Goal: Entertainment & Leisure: Consume media (video, audio)

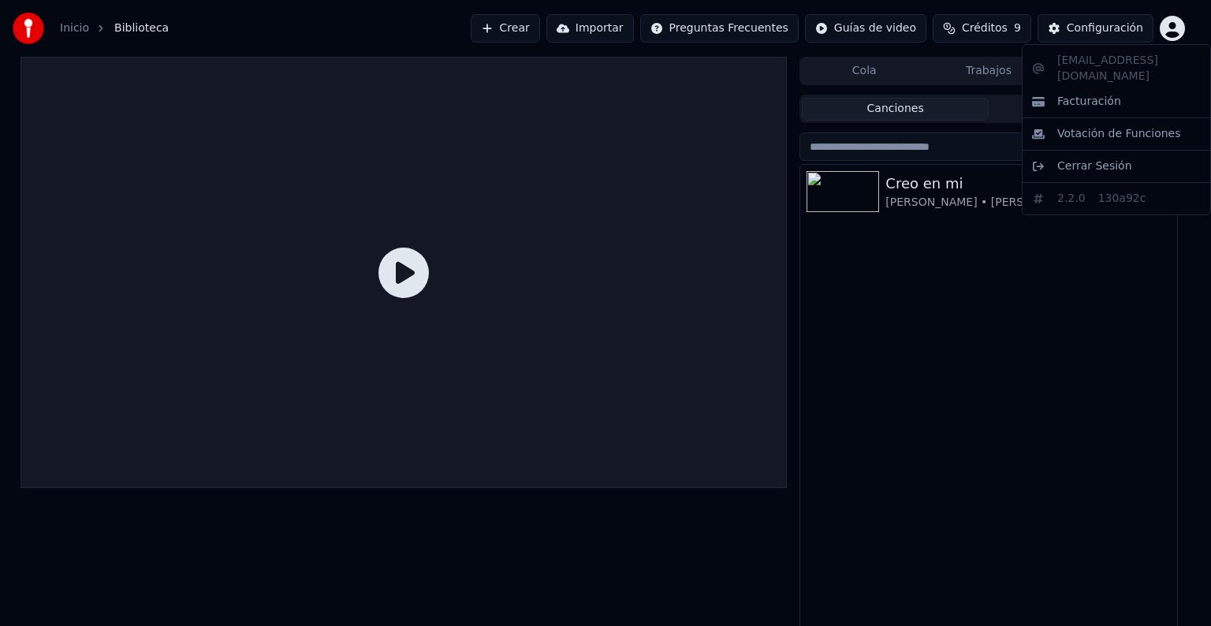
click at [1170, 36] on html "Inicio Biblioteca Crear Importar Preguntas Frecuentes Guías de video Créditos 9…" at bounding box center [605, 532] width 1211 height 1064
click at [1066, 158] on span "Cerrar Sesión" at bounding box center [1094, 166] width 75 height 16
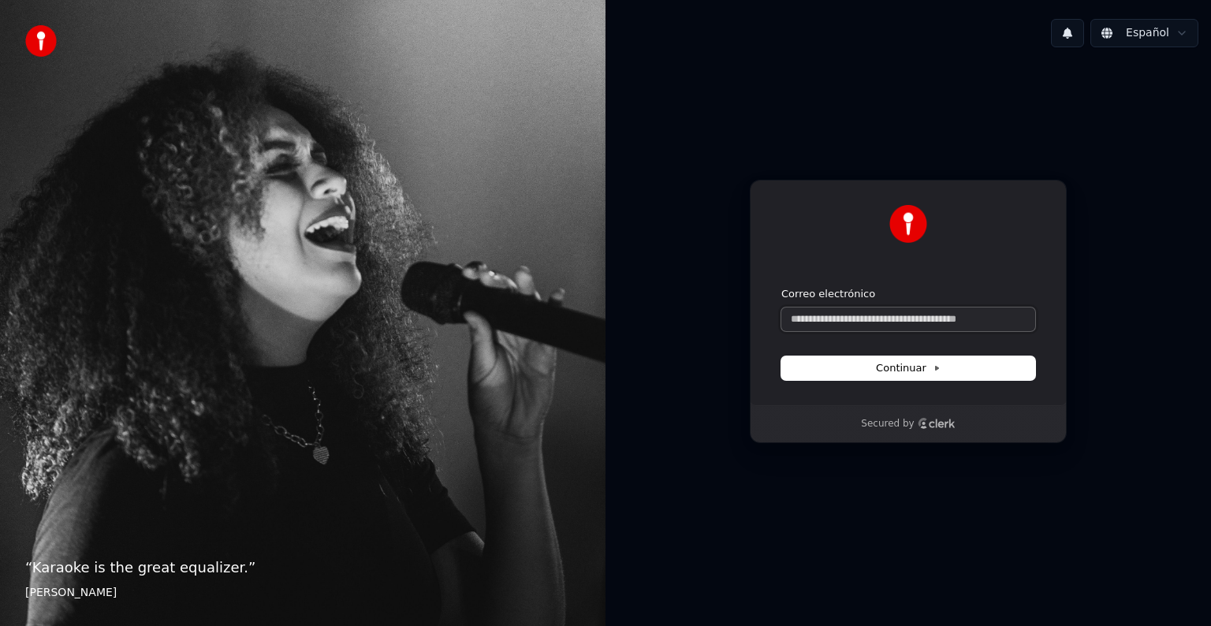
click at [901, 319] on input "Correo electrónico" at bounding box center [908, 319] width 254 height 24
click at [933, 370] on icon at bounding box center [936, 368] width 8 height 8
type input "**********"
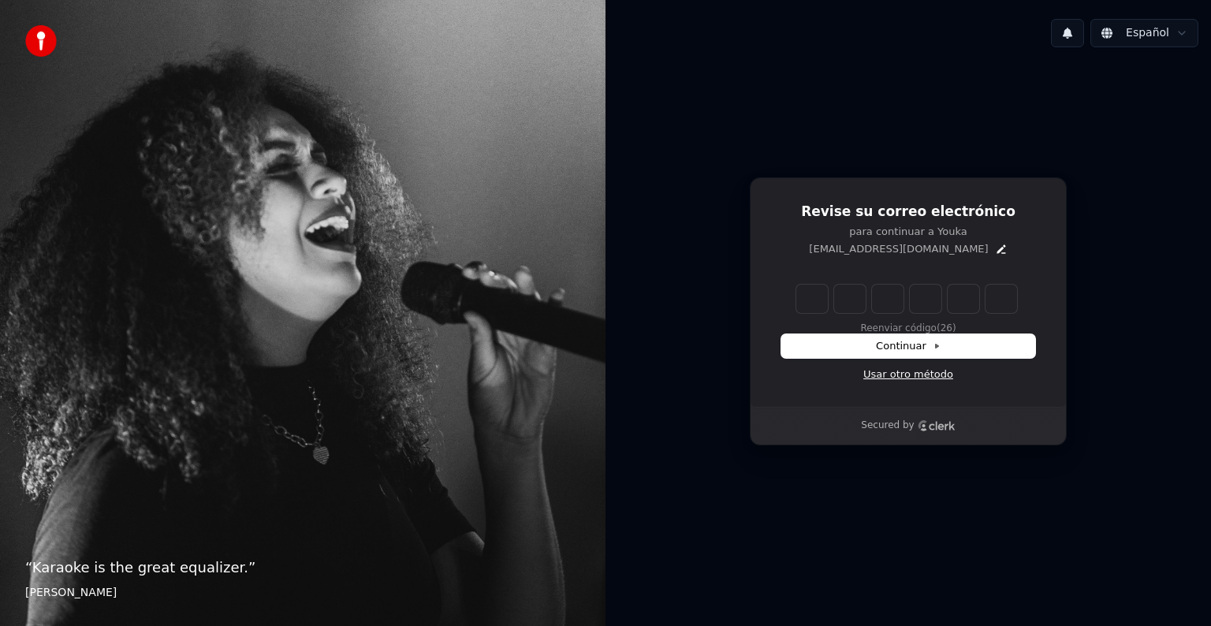
click at [891, 376] on link "Usar otro método" at bounding box center [908, 374] width 90 height 14
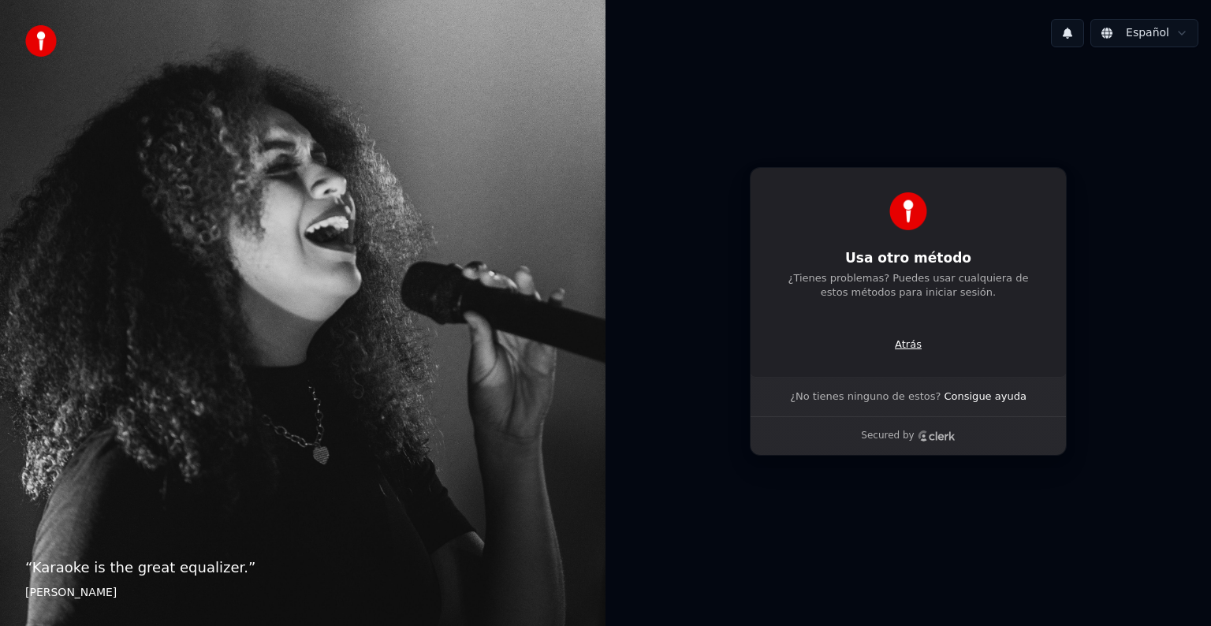
click at [906, 343] on p "Atrás" at bounding box center [908, 344] width 27 height 14
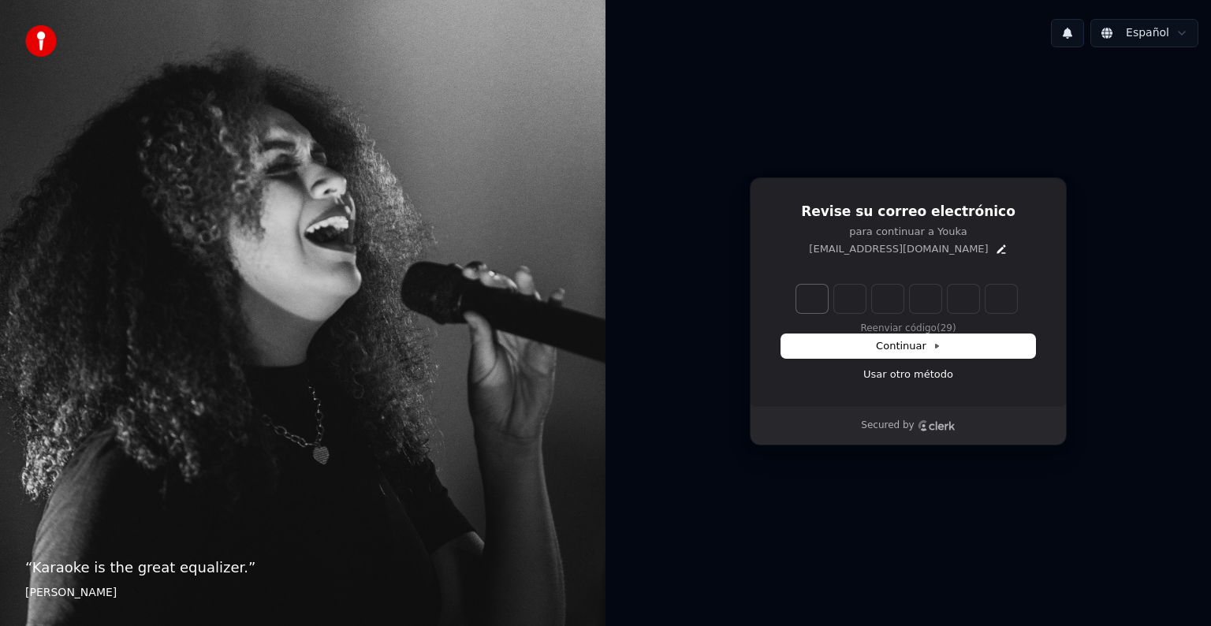
click at [810, 300] on input "Enter verification code. Digit 1" at bounding box center [812, 299] width 32 height 28
type input "*"
type input "**"
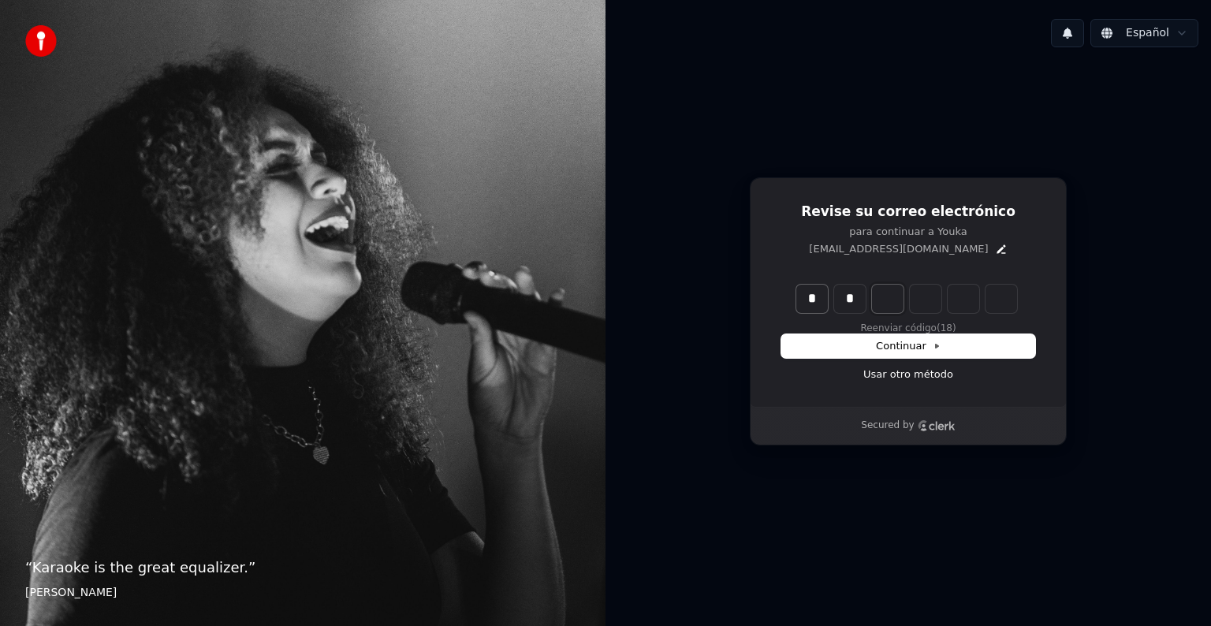
type input "*"
type input "***"
type input "*"
type input "****"
type input "*"
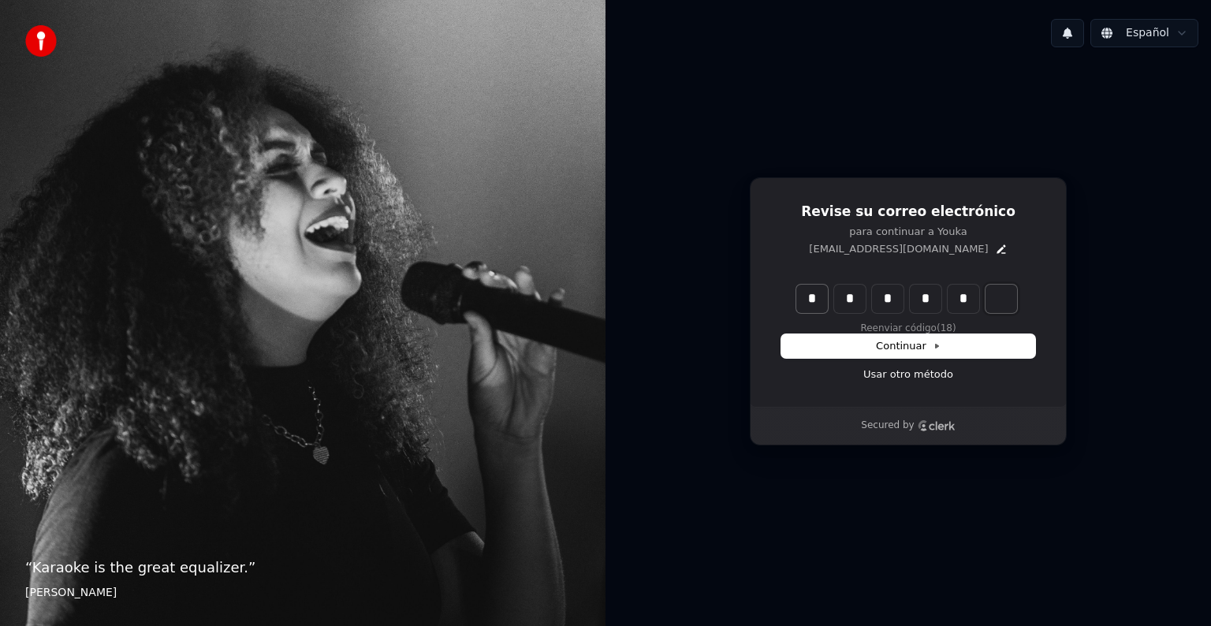
type input "******"
type input "*"
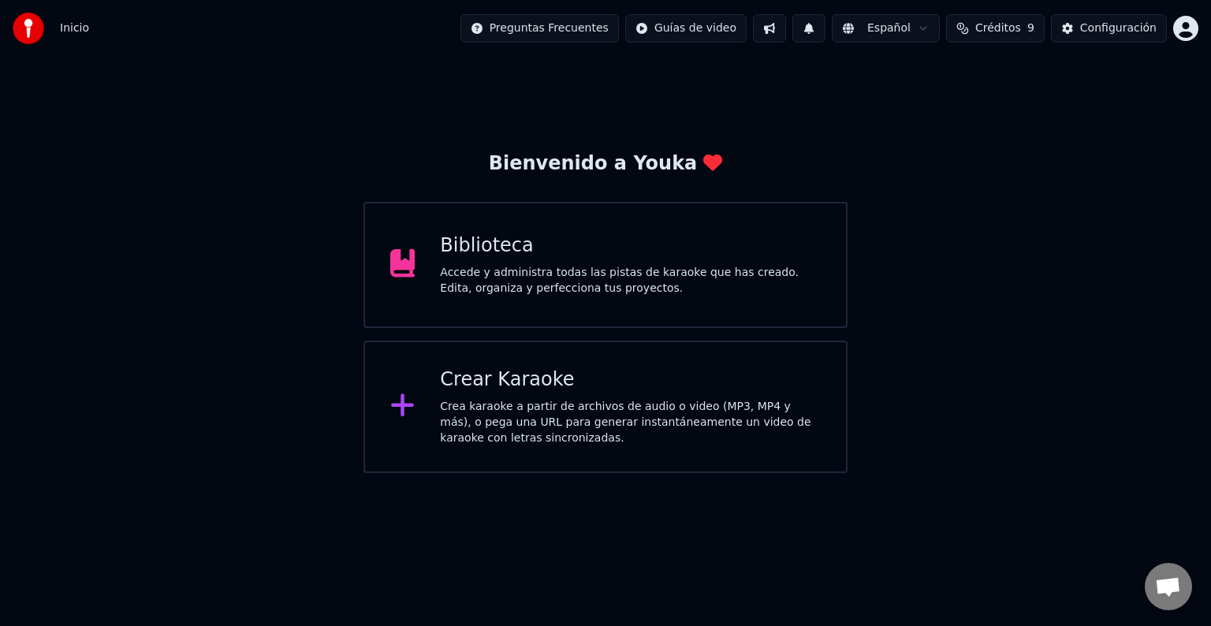
click at [575, 243] on div "Biblioteca" at bounding box center [630, 245] width 381 height 25
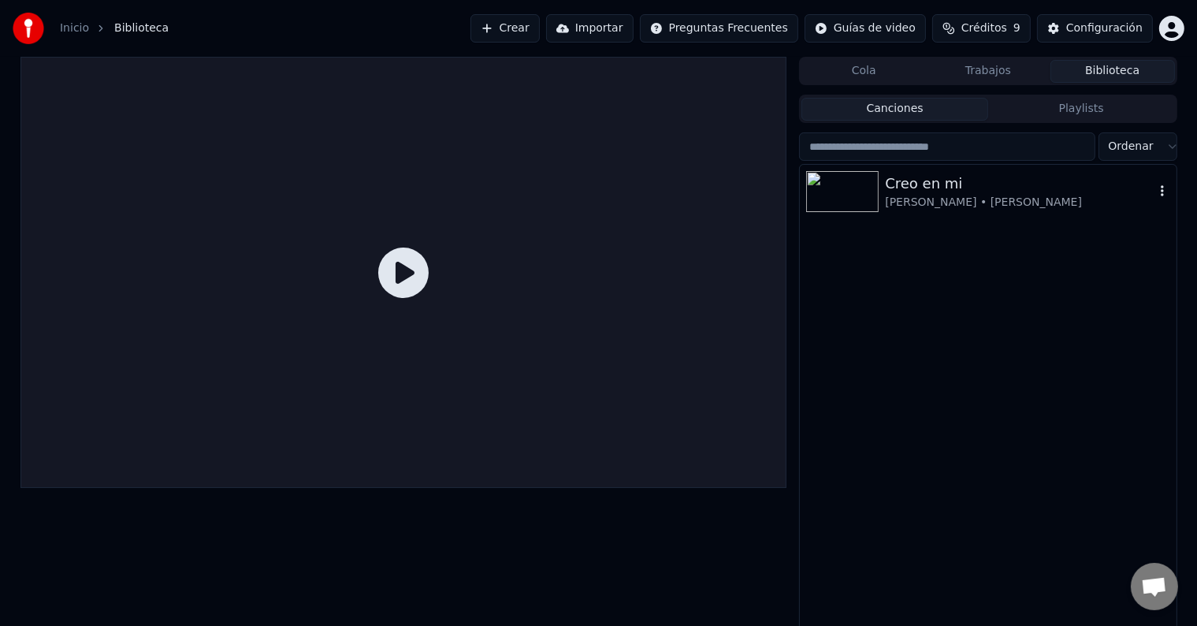
click at [949, 197] on div "[PERSON_NAME] • [PERSON_NAME]" at bounding box center [1019, 203] width 269 height 16
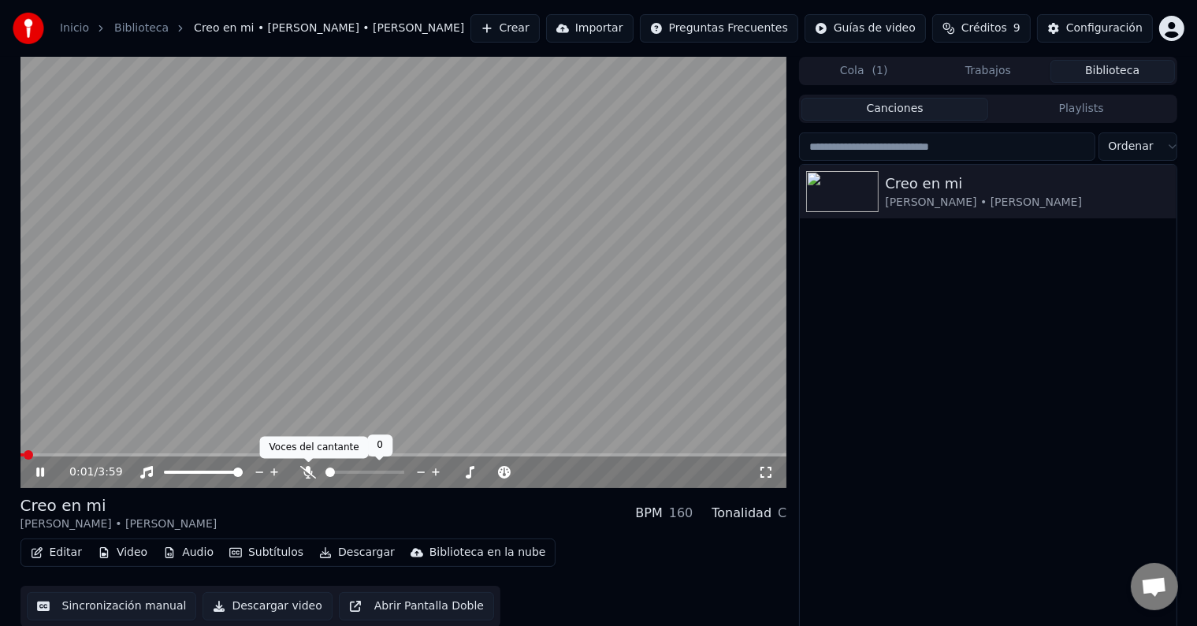
click at [310, 473] on icon at bounding box center [308, 472] width 16 height 13
click at [39, 471] on icon at bounding box center [51, 472] width 37 height 13
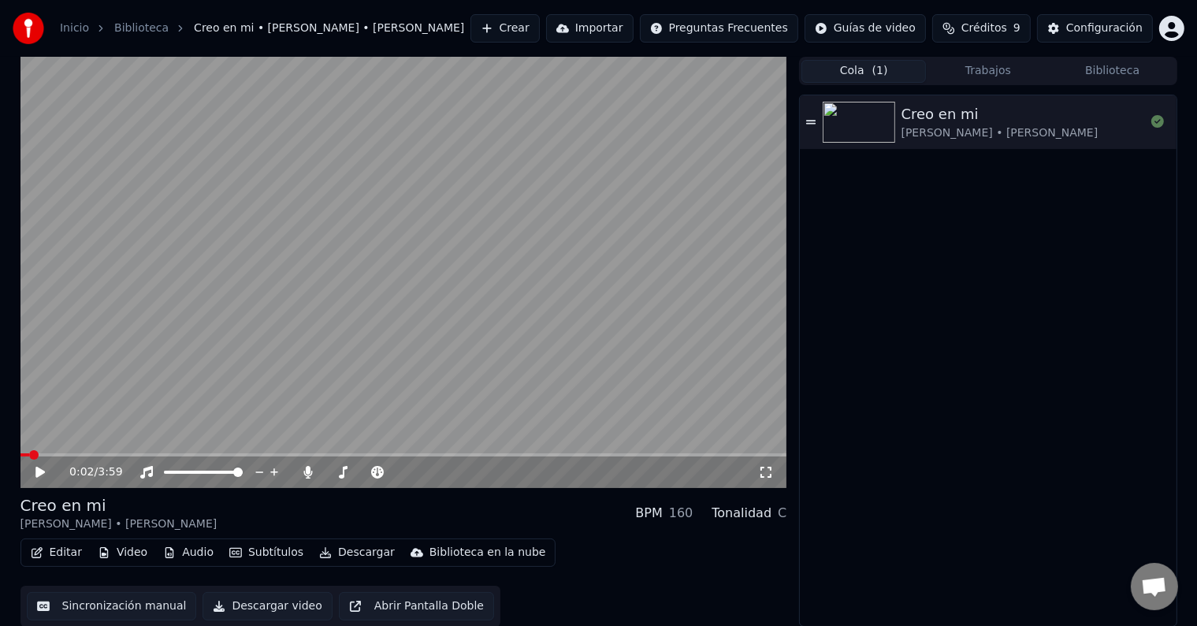
click at [887, 70] on button "Cola ( 1 )" at bounding box center [864, 71] width 125 height 23
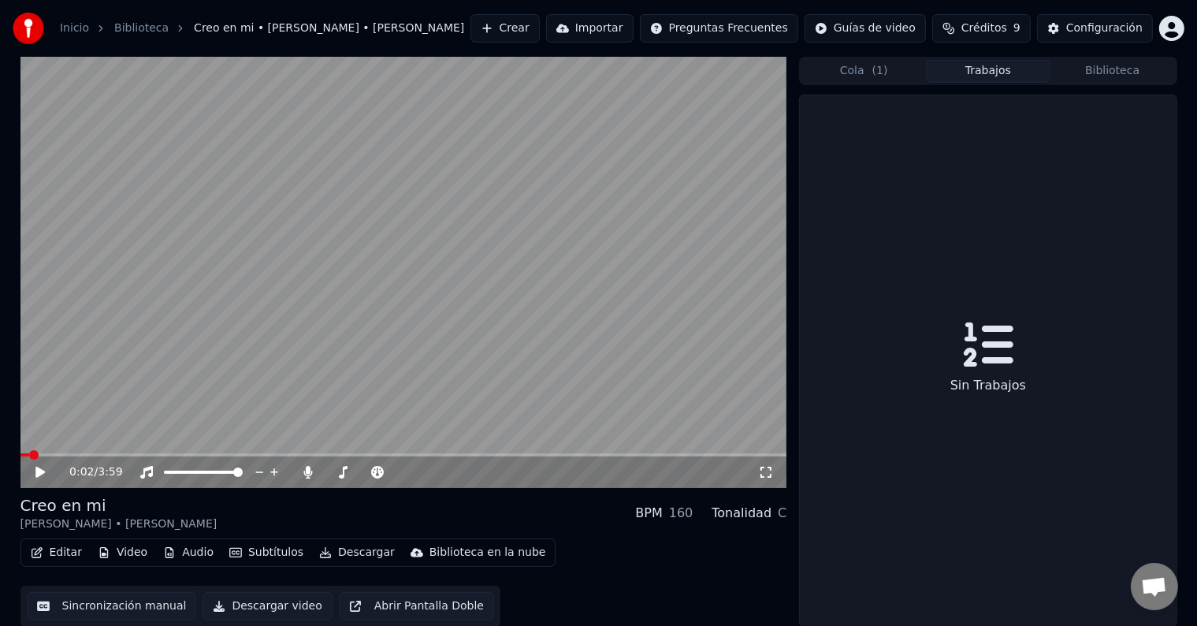
click at [987, 69] on button "Trabajos" at bounding box center [988, 71] width 125 height 23
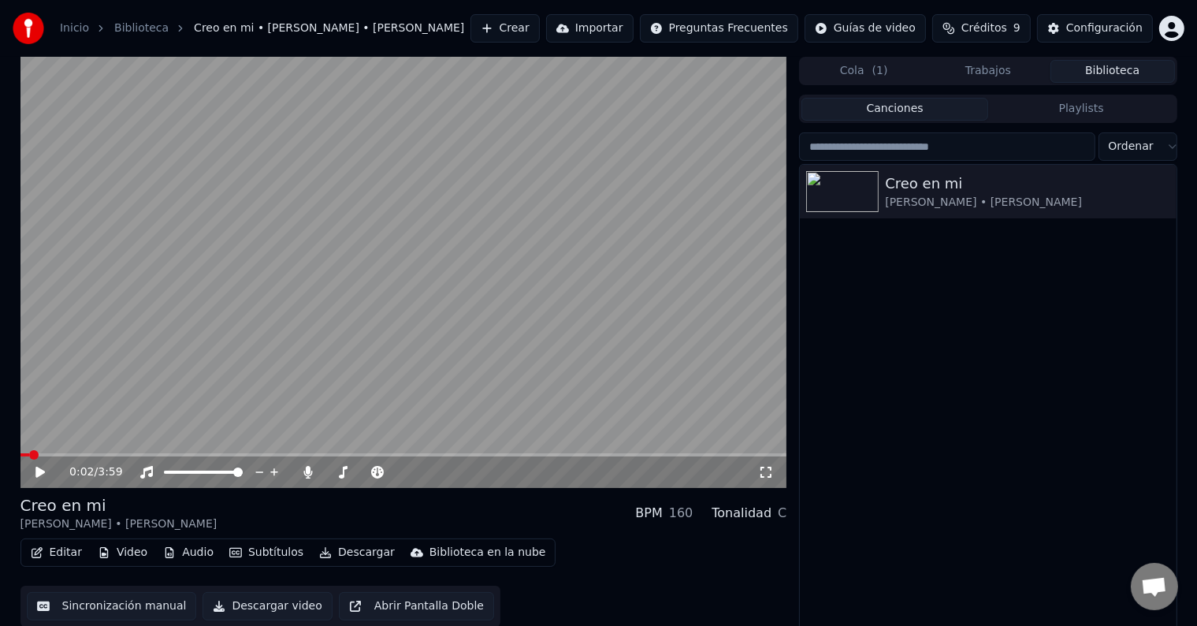
click at [1126, 72] on button "Biblioteca" at bounding box center [1113, 71] width 125 height 23
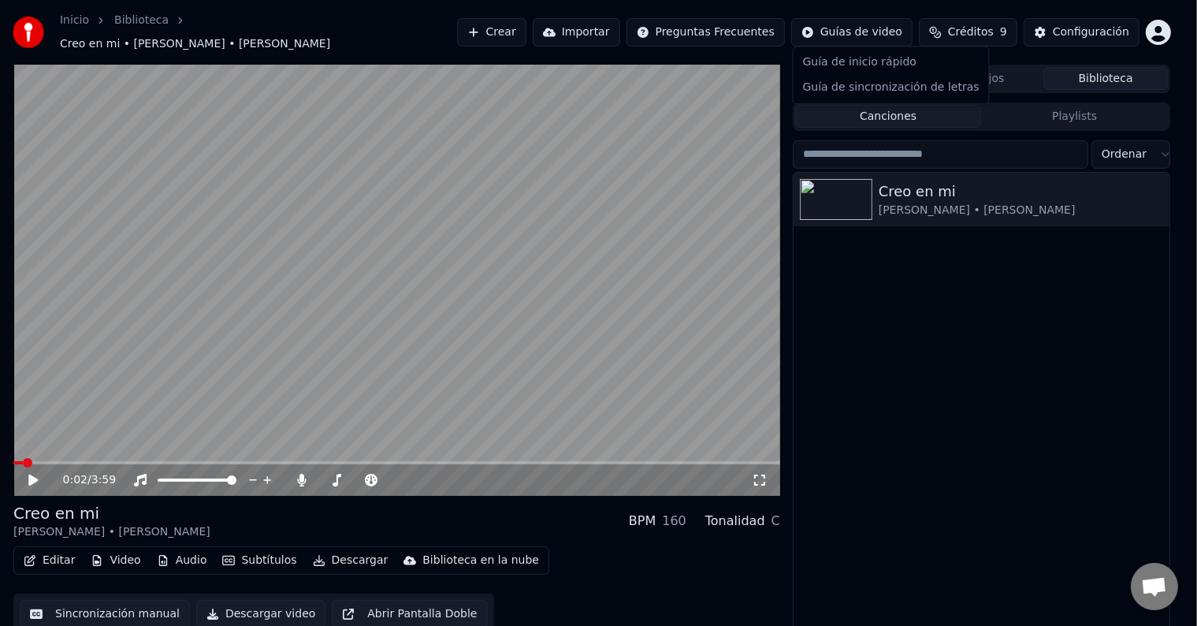
click at [889, 26] on html "Inicio Biblioteca Creo en mi • [PERSON_NAME] • [PERSON_NAME] Crear Importar Pre…" at bounding box center [598, 313] width 1197 height 626
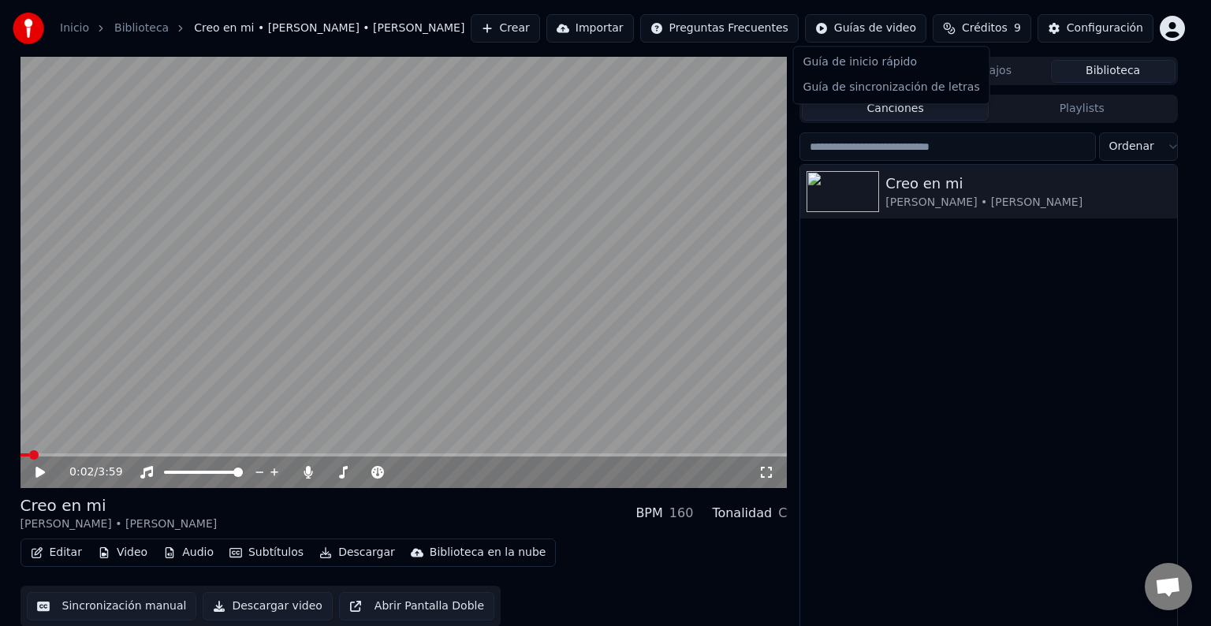
click at [940, 318] on html "Inicio Biblioteca Creo en mi • [PERSON_NAME] • [PERSON_NAME] Crear Importar Pre…" at bounding box center [605, 313] width 1211 height 626
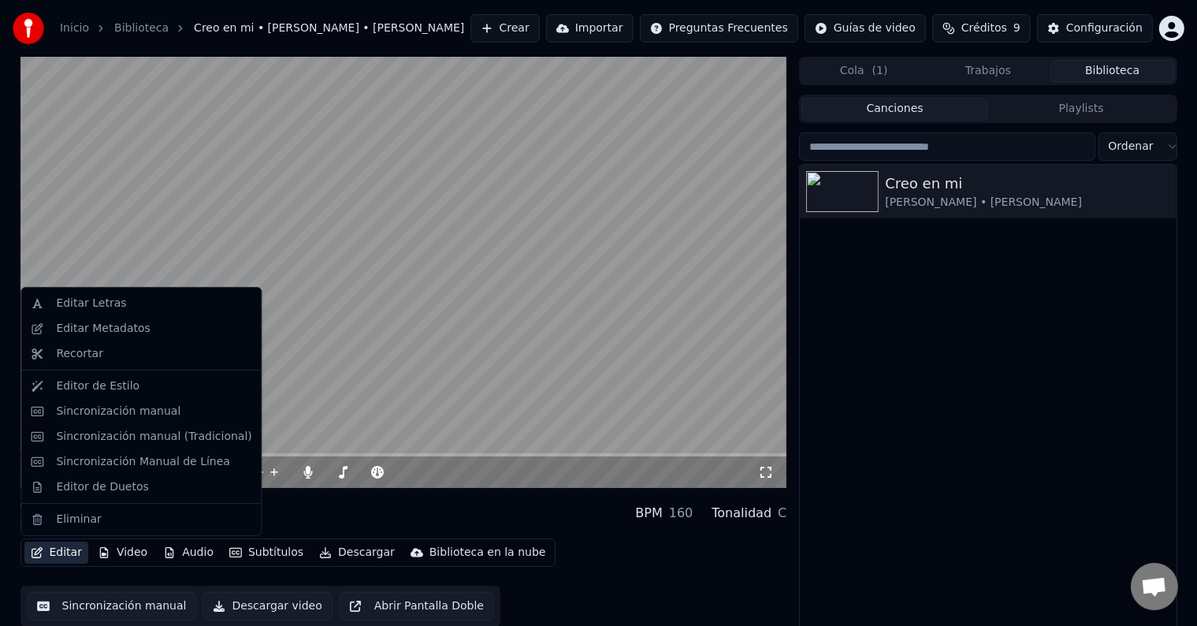
click at [66, 561] on button "Editar" at bounding box center [56, 553] width 64 height 22
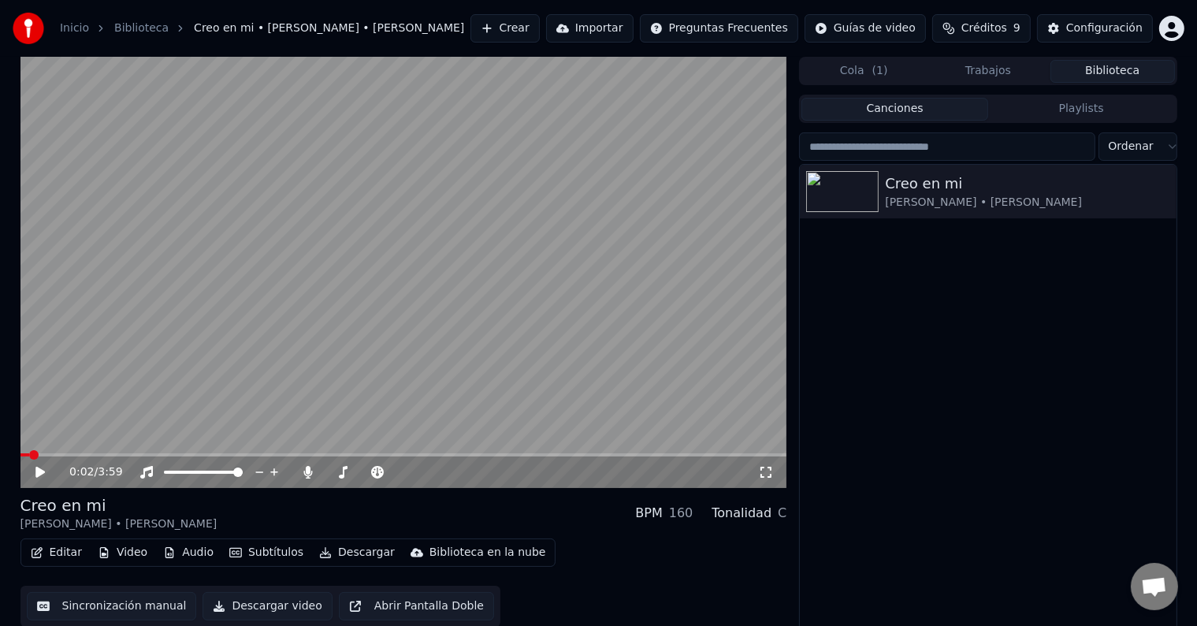
click at [984, 426] on div "Creo en mi [PERSON_NAME] • [PERSON_NAME]" at bounding box center [988, 399] width 376 height 468
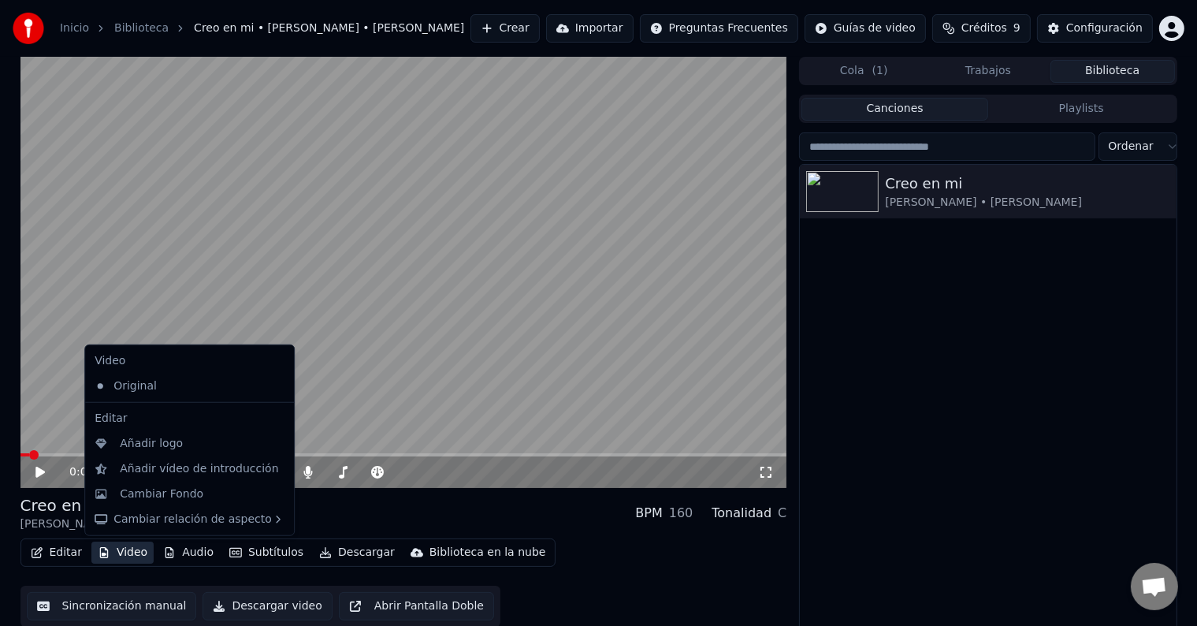
click at [121, 555] on button "Video" at bounding box center [122, 553] width 62 height 22
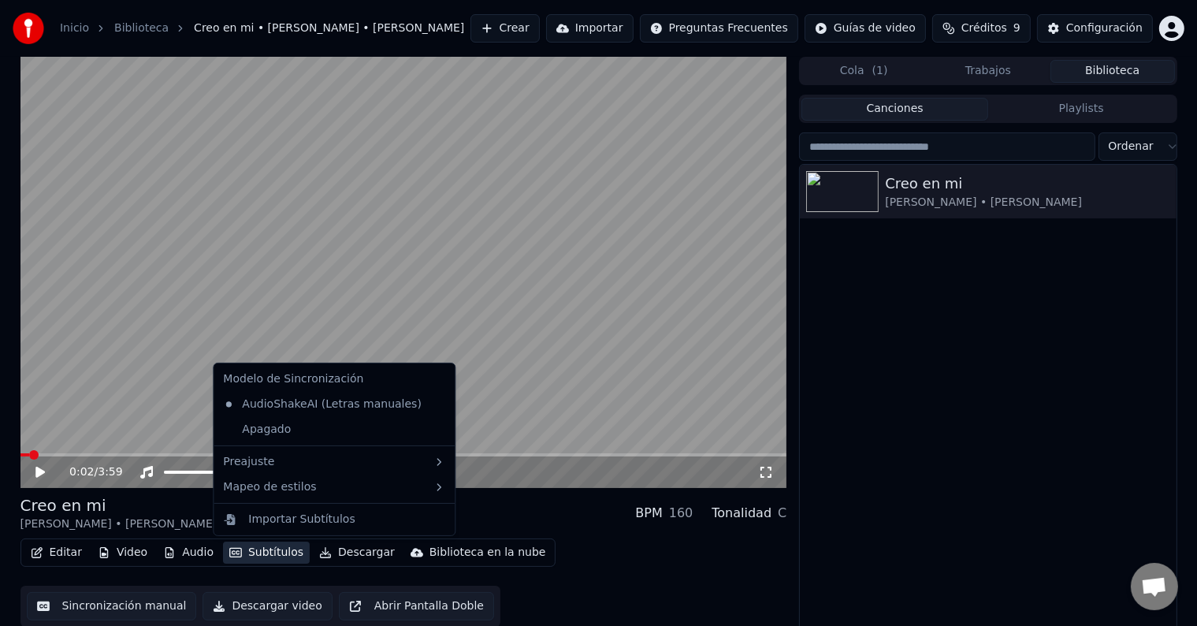
click at [252, 551] on button "Subtítulos" at bounding box center [266, 553] width 87 height 22
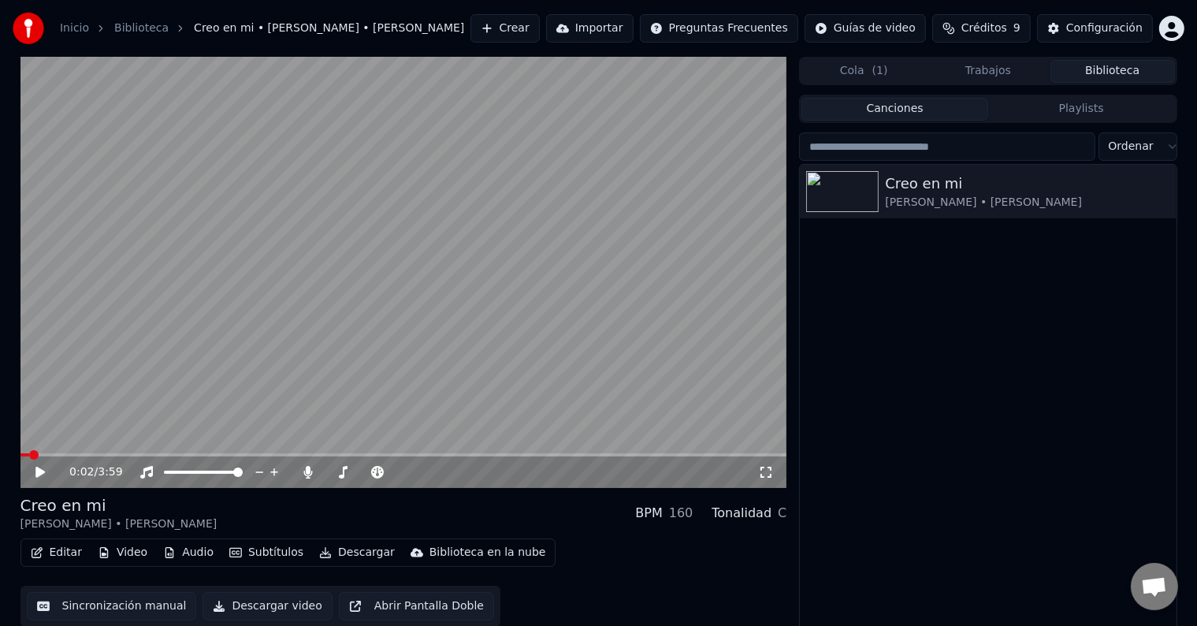
click at [145, 336] on video at bounding box center [403, 272] width 767 height 431
click at [65, 450] on video at bounding box center [403, 272] width 767 height 431
click at [66, 454] on span at bounding box center [403, 454] width 767 height 3
click at [38, 472] on icon at bounding box center [39, 472] width 9 height 11
click at [38, 472] on icon at bounding box center [40, 471] width 8 height 9
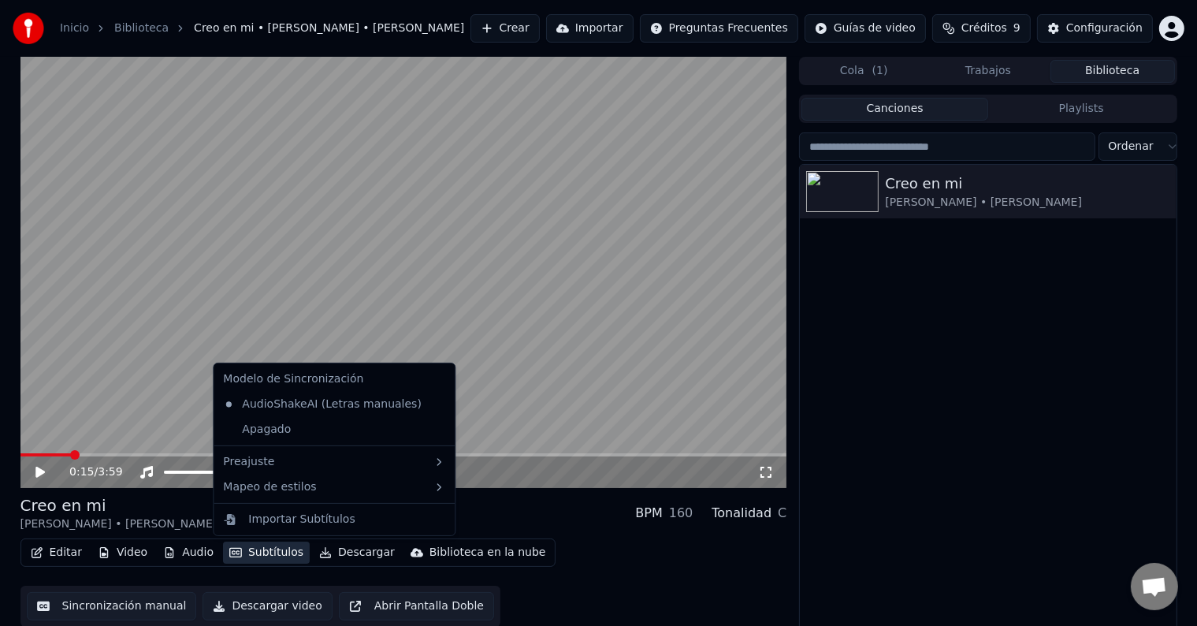
click at [262, 553] on button "Subtítulos" at bounding box center [266, 553] width 87 height 22
